Goal: Task Accomplishment & Management: Use online tool/utility

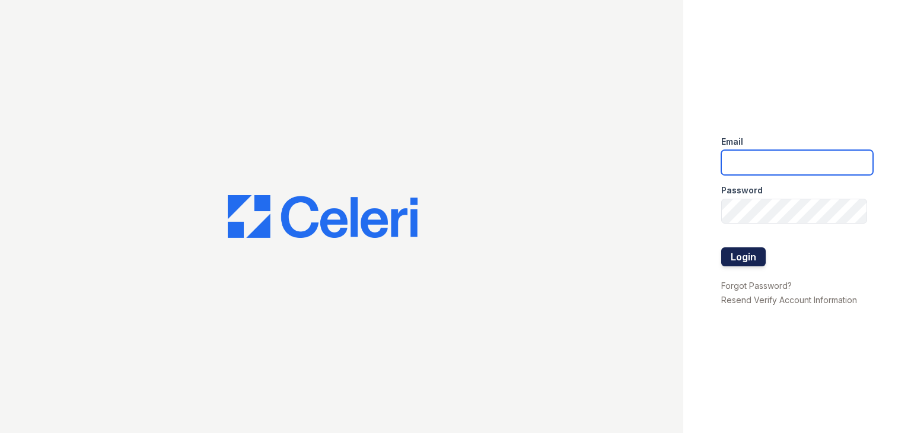
type input "[EMAIL_ADDRESS][DOMAIN_NAME]"
click at [749, 247] on button "Login" at bounding box center [743, 256] width 44 height 19
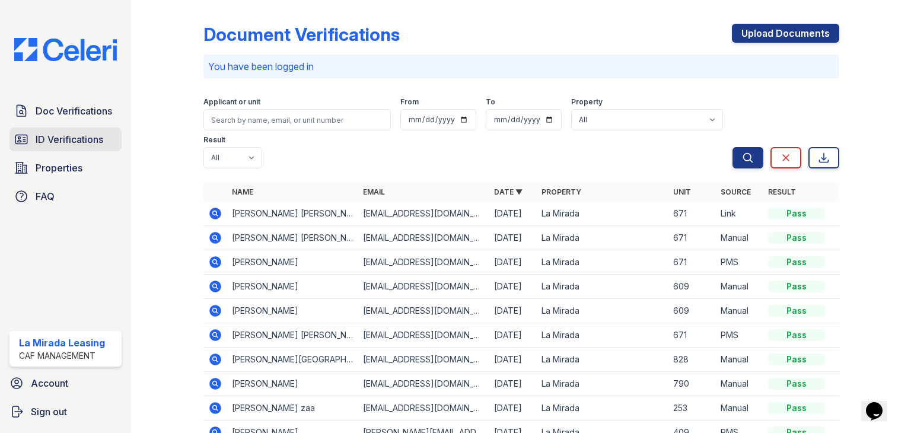
click at [63, 138] on span "ID Verifications" at bounding box center [70, 139] width 68 height 14
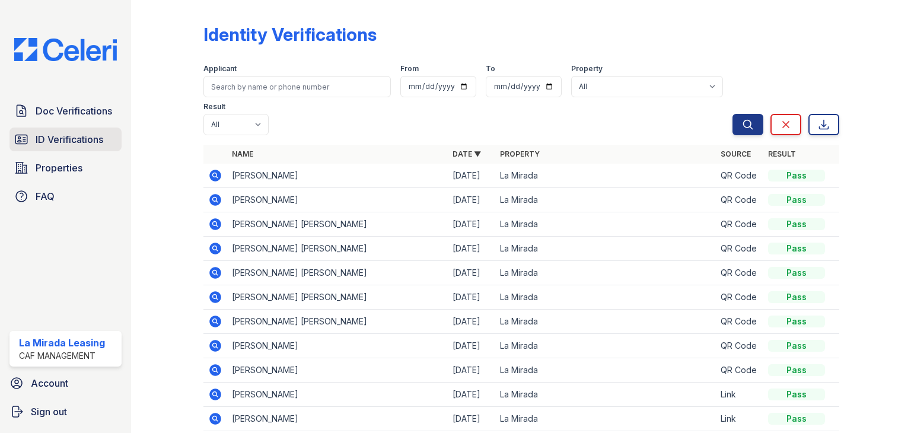
click at [66, 133] on span "ID Verifications" at bounding box center [70, 139] width 68 height 14
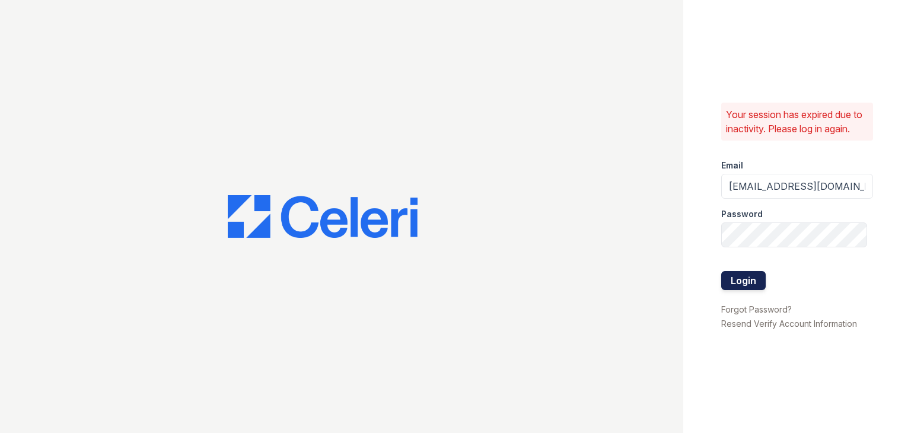
click at [746, 273] on button "Login" at bounding box center [743, 280] width 44 height 19
